Goal: Task Accomplishment & Management: Use online tool/utility

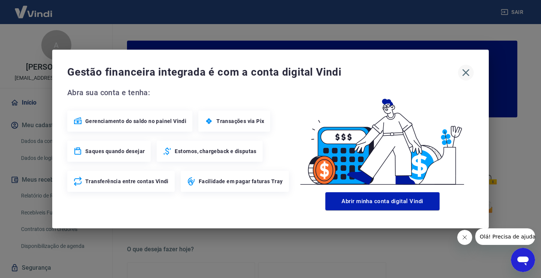
click at [464, 73] on icon "button" at bounding box center [466, 72] width 12 height 12
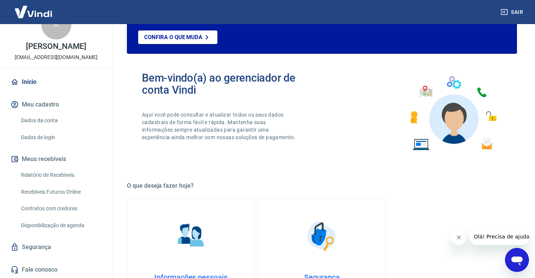
scroll to position [75, 0]
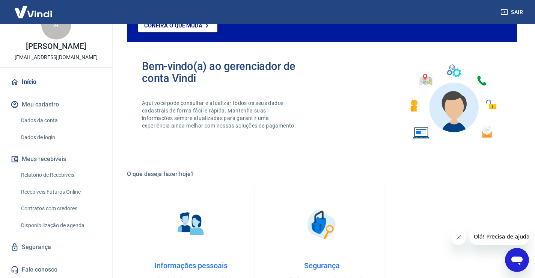
click at [57, 190] on link "Recebíveis Futuros Online" at bounding box center [60, 191] width 85 height 15
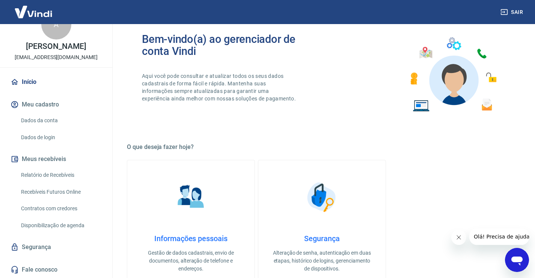
scroll to position [113, 0]
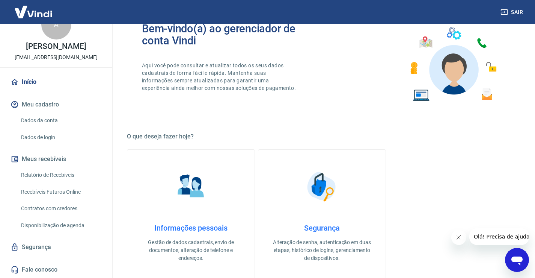
click at [36, 83] on link "Início" at bounding box center [56, 82] width 94 height 17
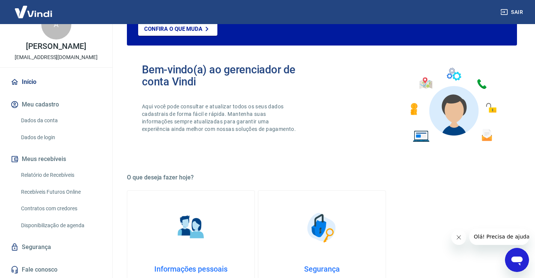
scroll to position [0, 0]
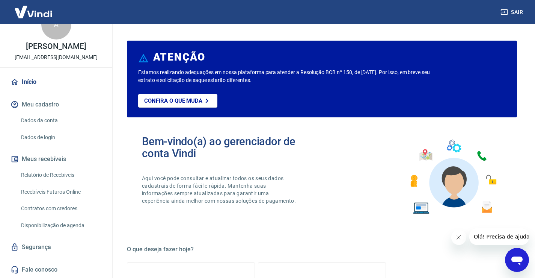
click at [33, 83] on link "Início" at bounding box center [56, 82] width 94 height 17
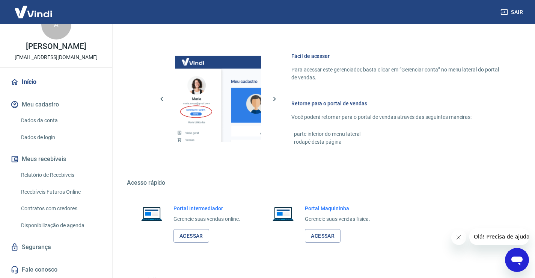
scroll to position [401, 0]
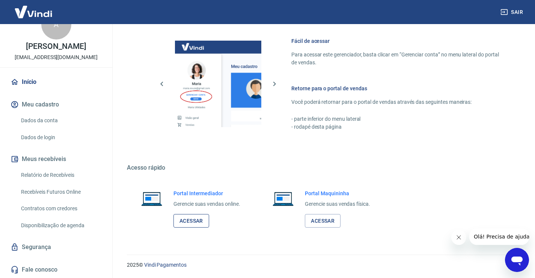
click at [193, 219] on link "Acessar" at bounding box center [192, 221] width 36 height 14
